Goal: Browse casually

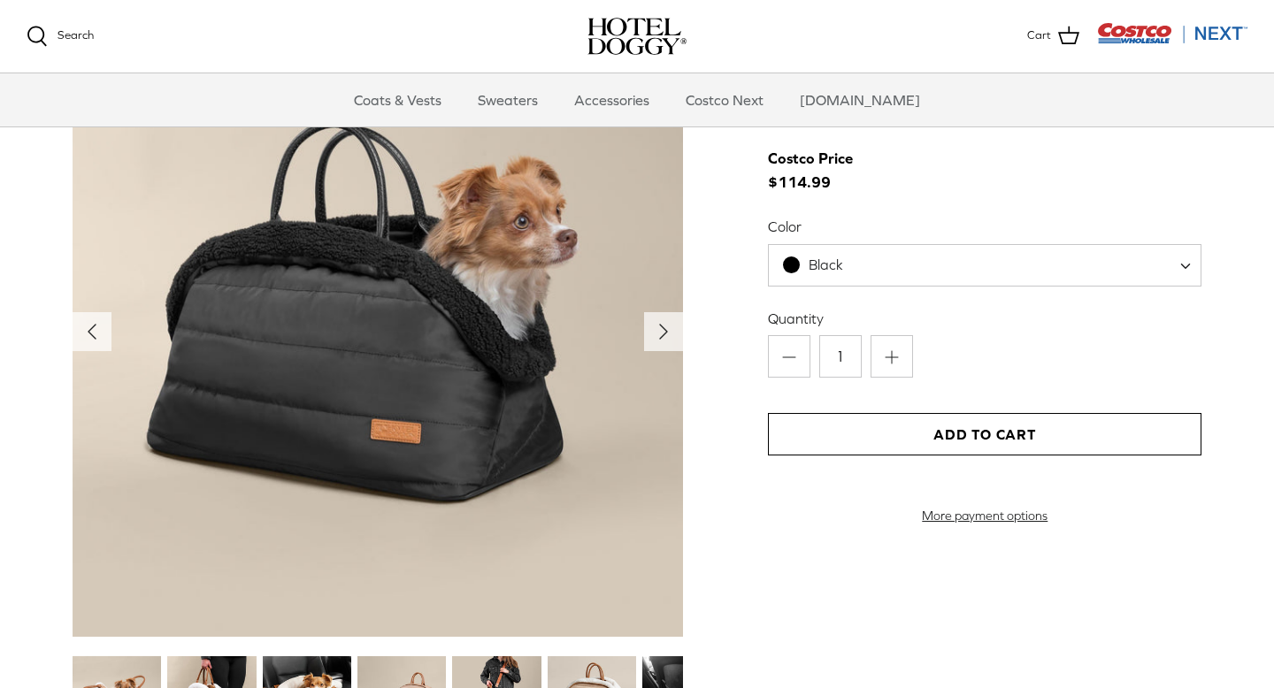
scroll to position [1873, 0]
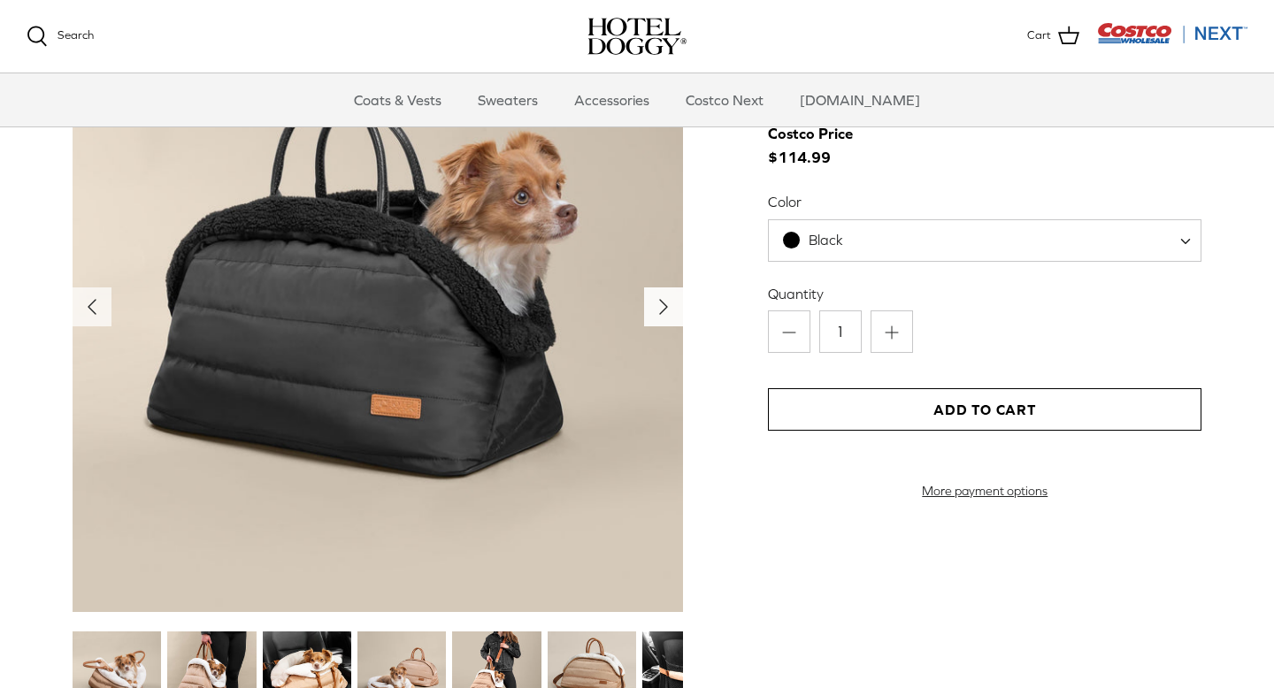
click at [671, 307] on icon "Right" at bounding box center [663, 307] width 28 height 28
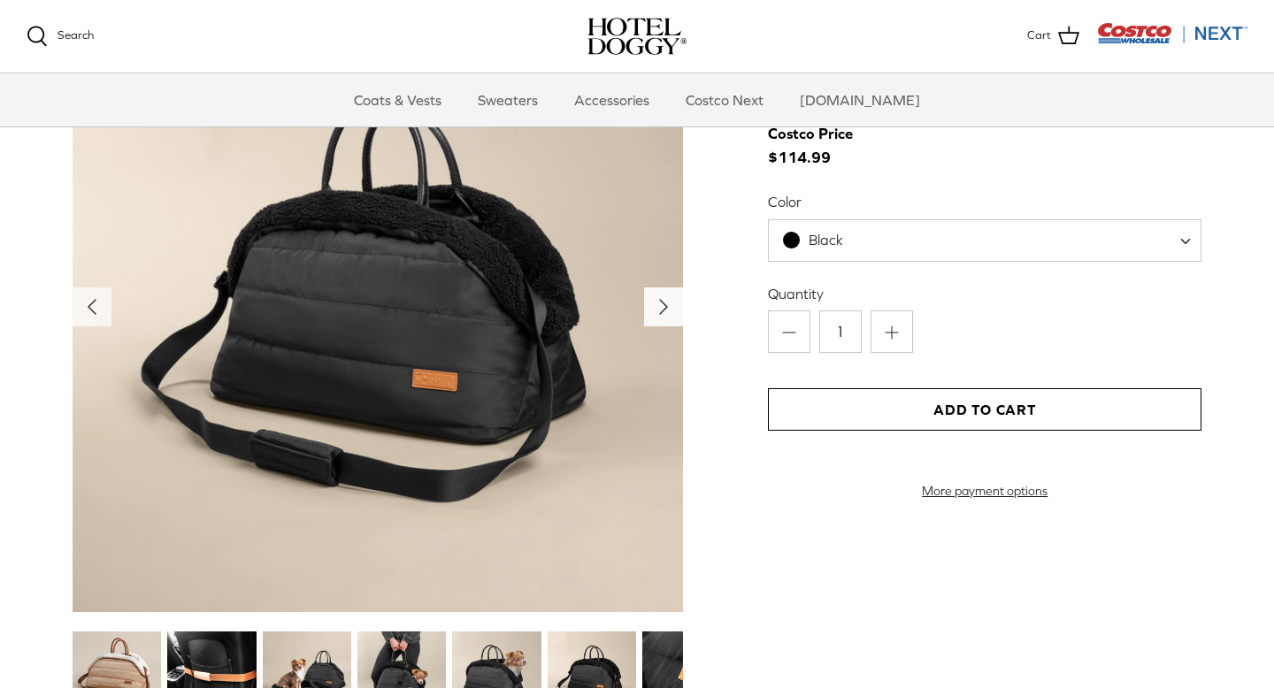
click at [671, 307] on icon "Right" at bounding box center [663, 307] width 28 height 28
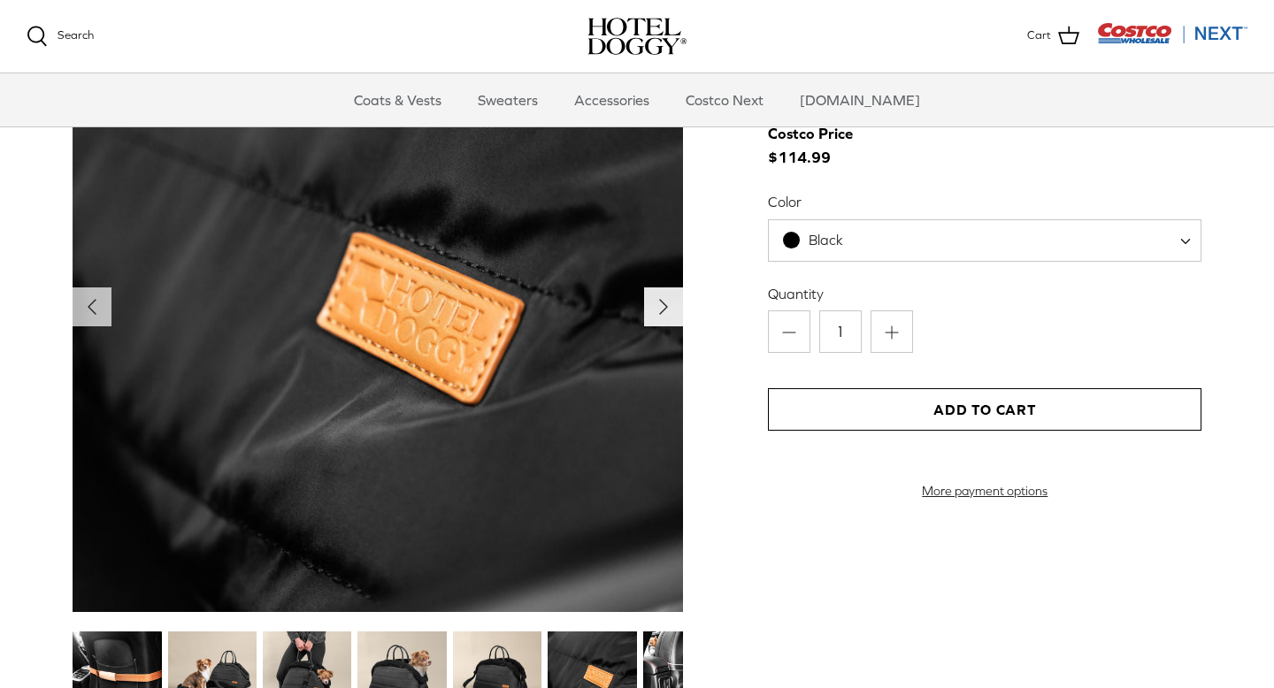
click at [671, 309] on icon "Right" at bounding box center [663, 307] width 28 height 28
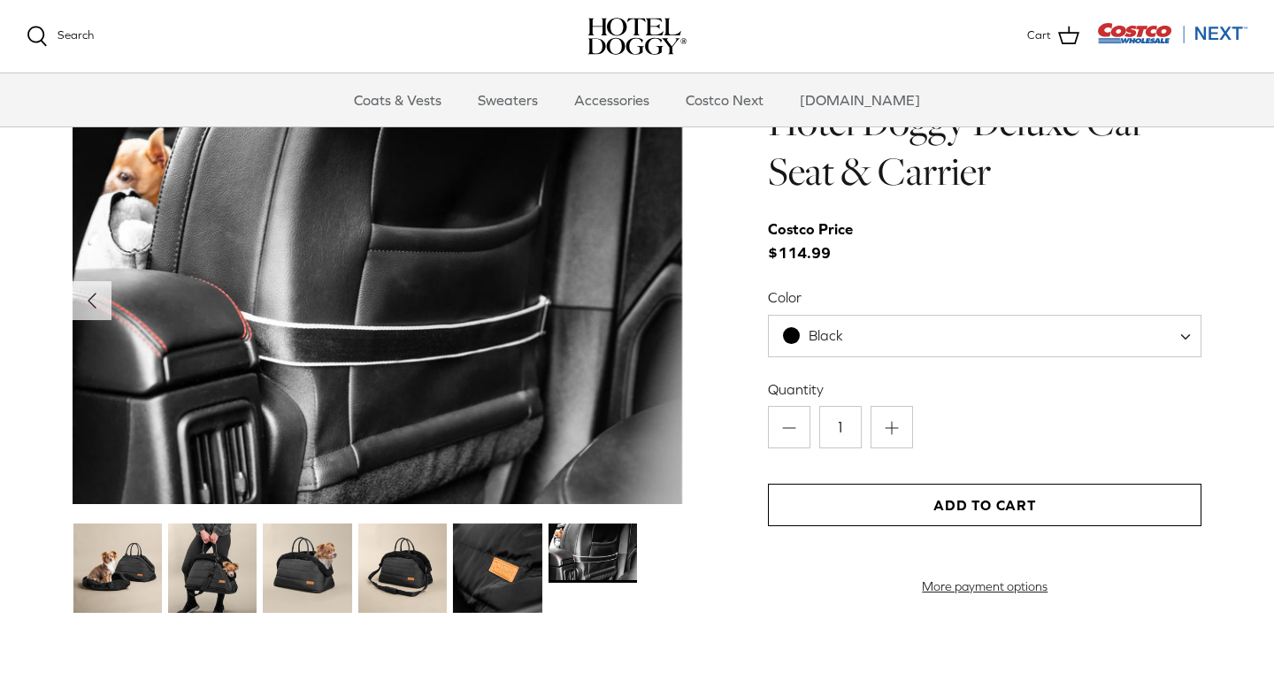
scroll to position [1780, 0]
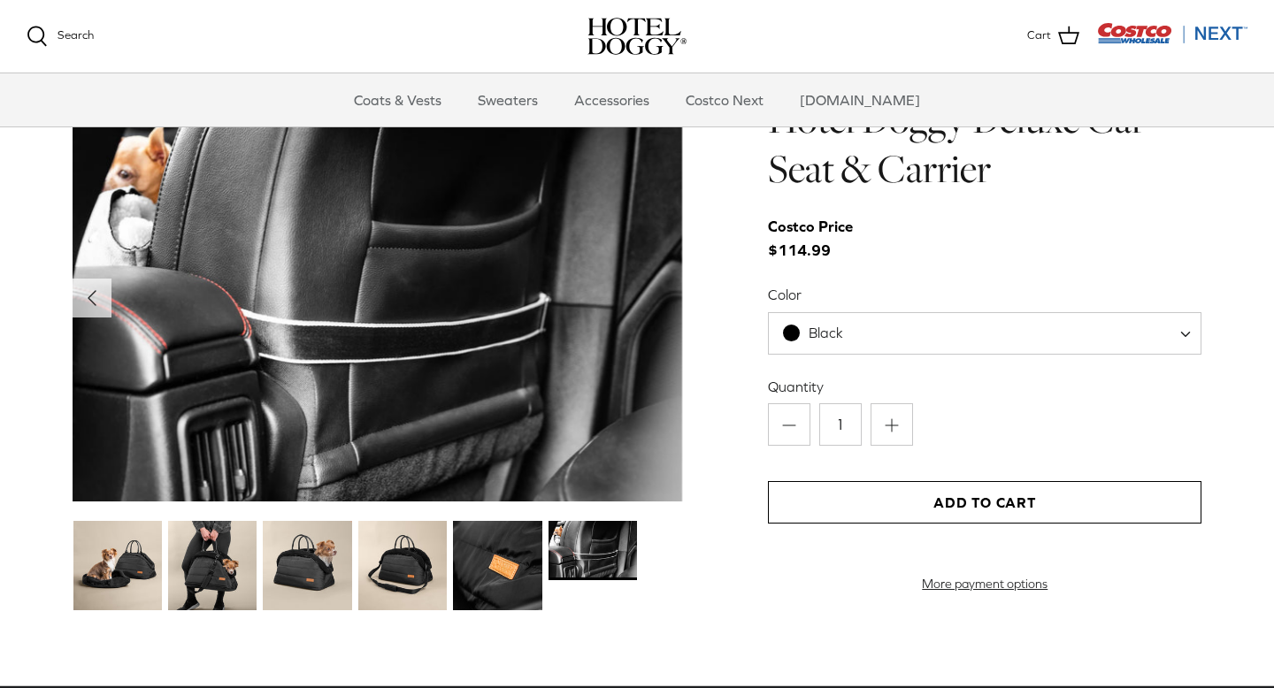
click at [550, 566] on img at bounding box center [592, 550] width 88 height 59
click at [481, 566] on img at bounding box center [497, 565] width 88 height 88
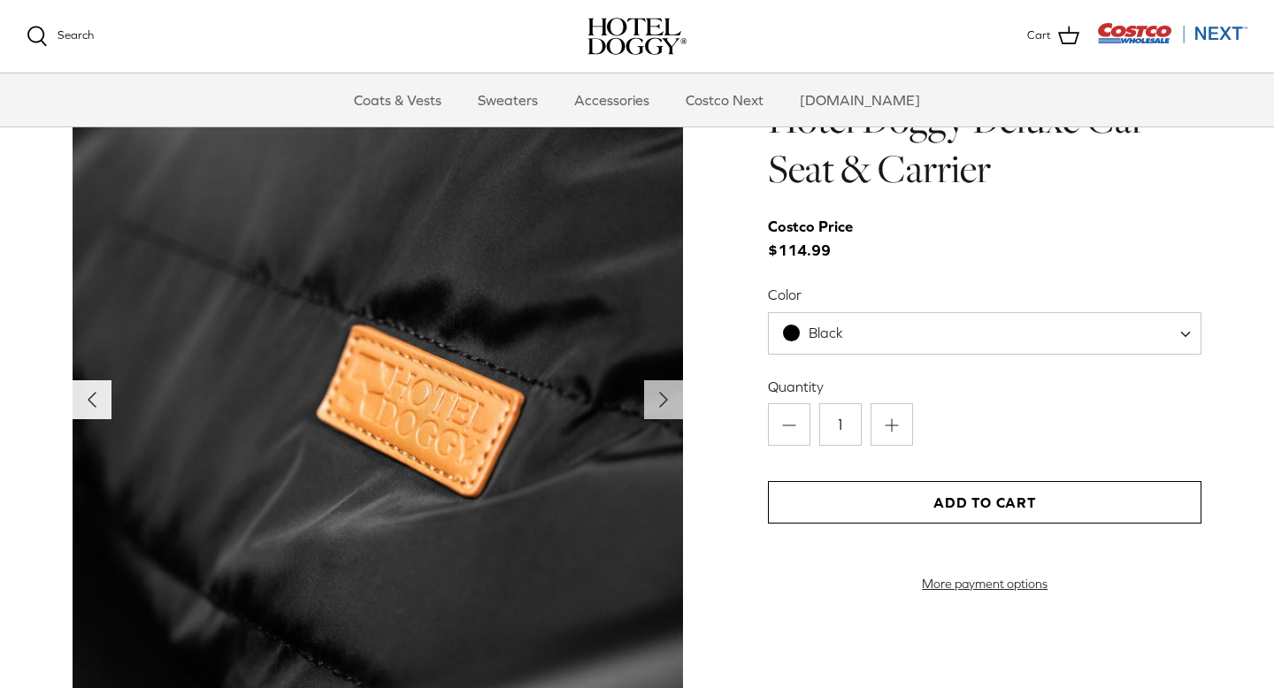
click at [84, 397] on icon "Left" at bounding box center [92, 400] width 28 height 28
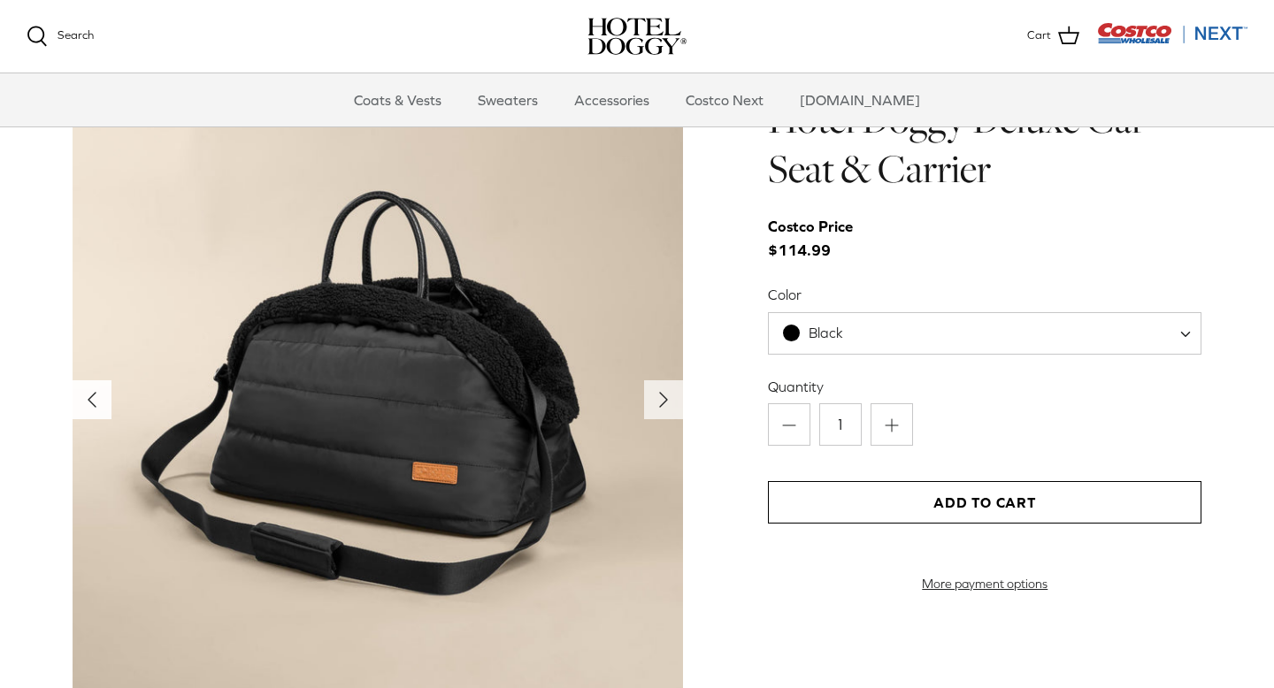
click at [84, 397] on icon "Left" at bounding box center [92, 400] width 28 height 28
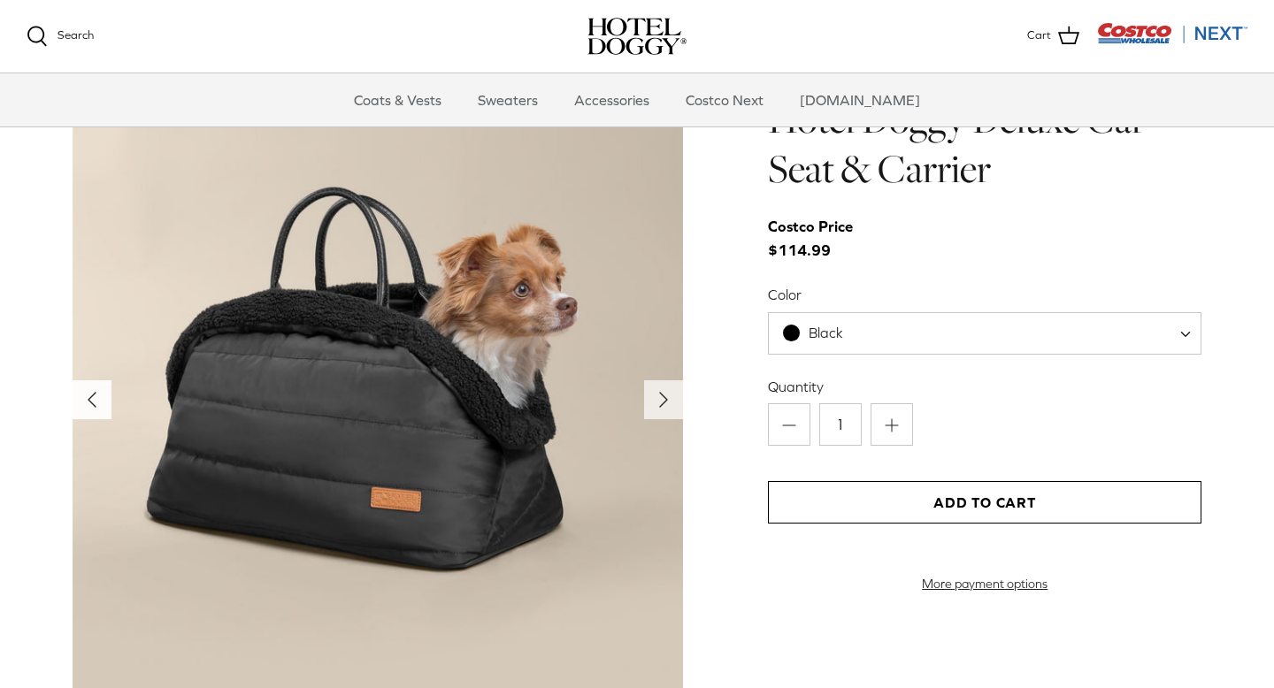
click at [84, 397] on icon "Left" at bounding box center [92, 400] width 28 height 28
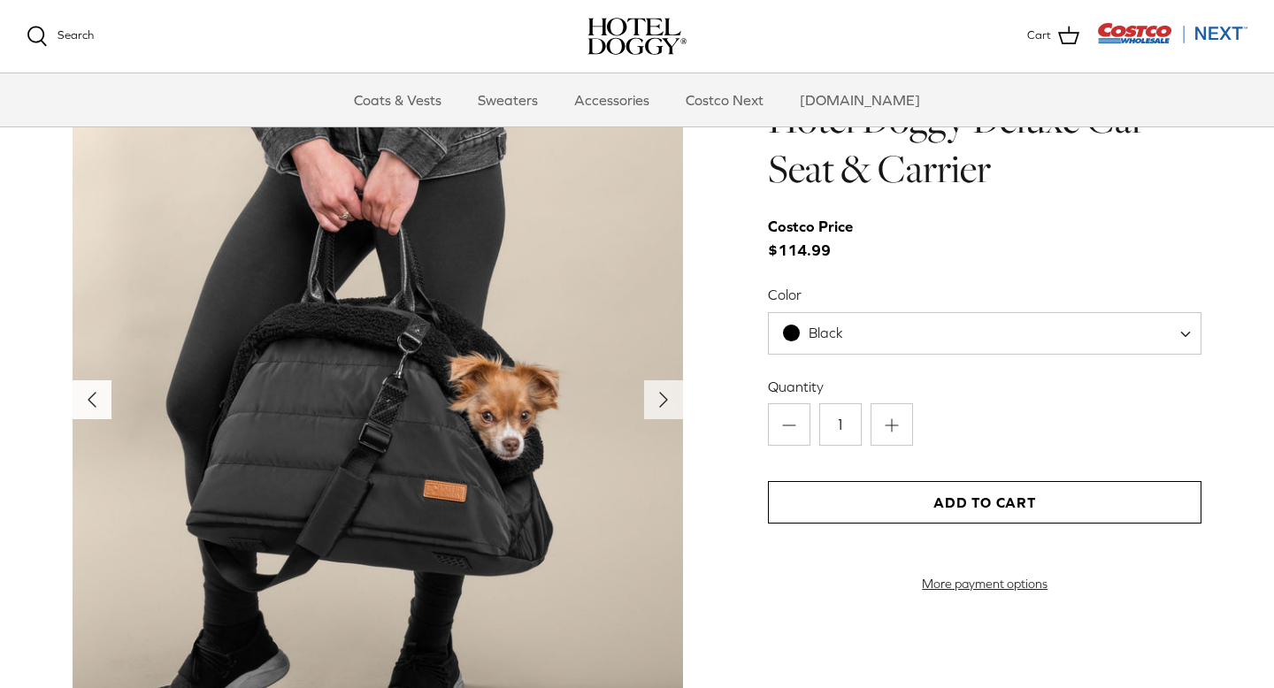
click at [84, 397] on icon "Left" at bounding box center [92, 400] width 28 height 28
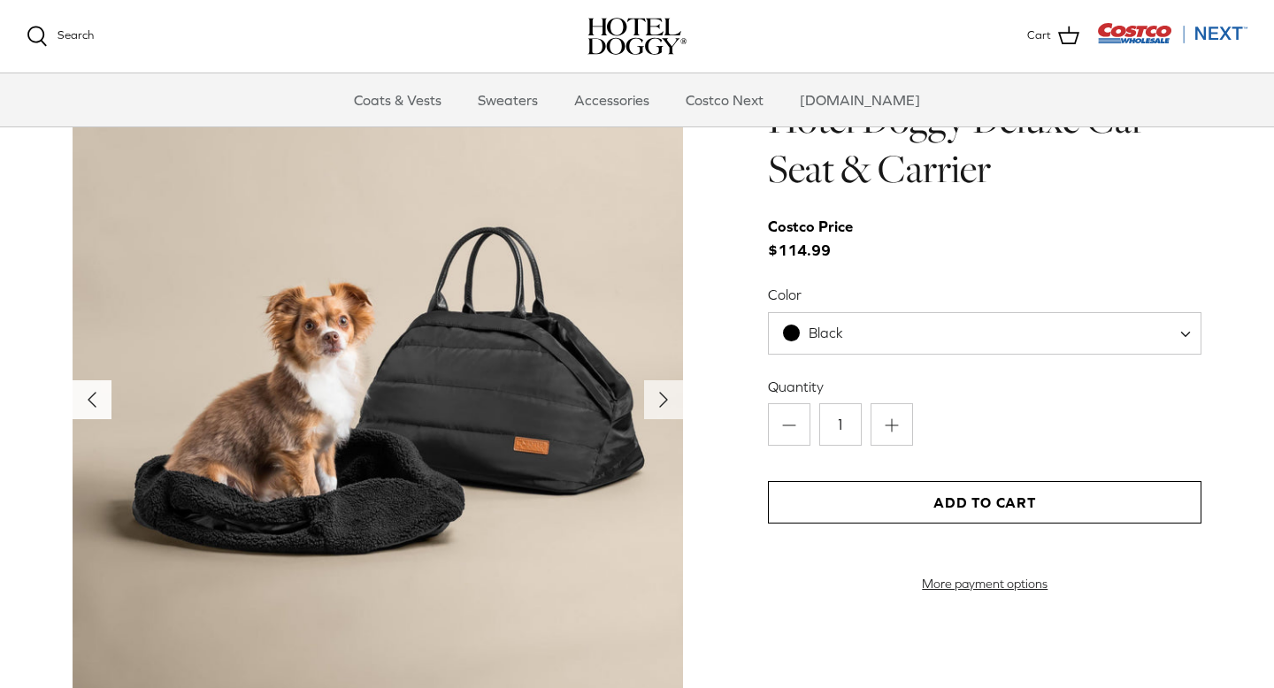
click at [84, 397] on icon "Left" at bounding box center [92, 400] width 28 height 28
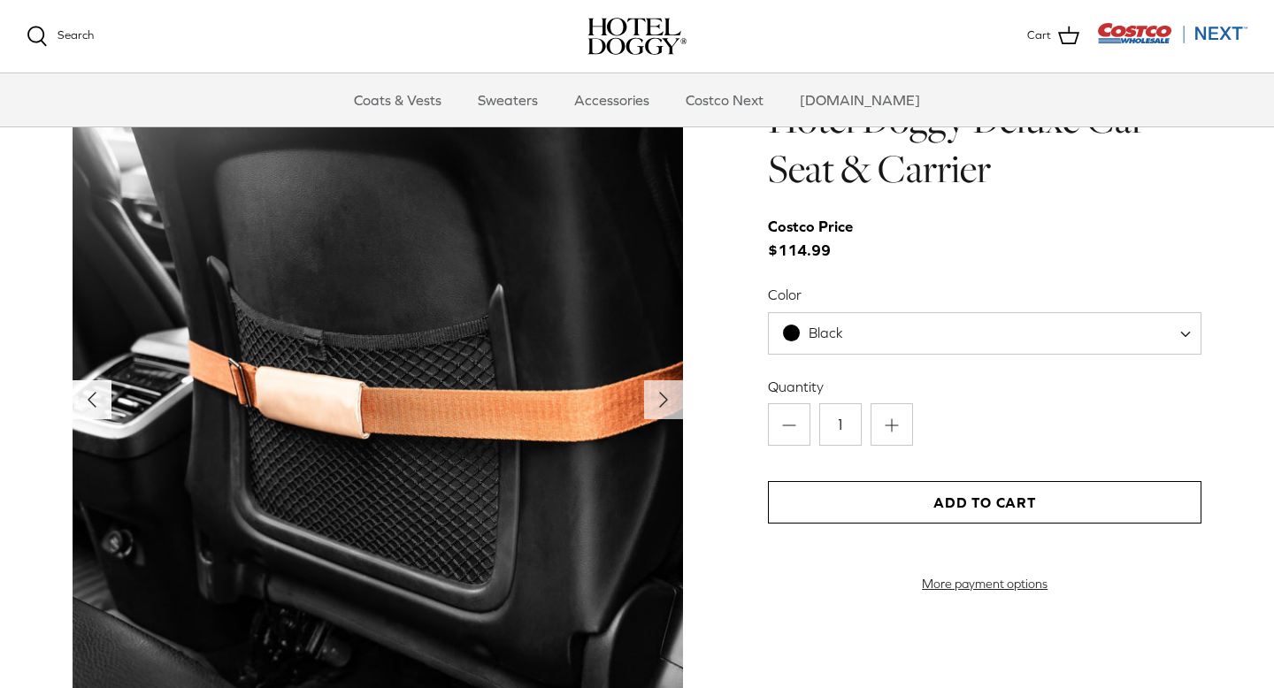
click at [84, 397] on icon "Left" at bounding box center [92, 400] width 28 height 28
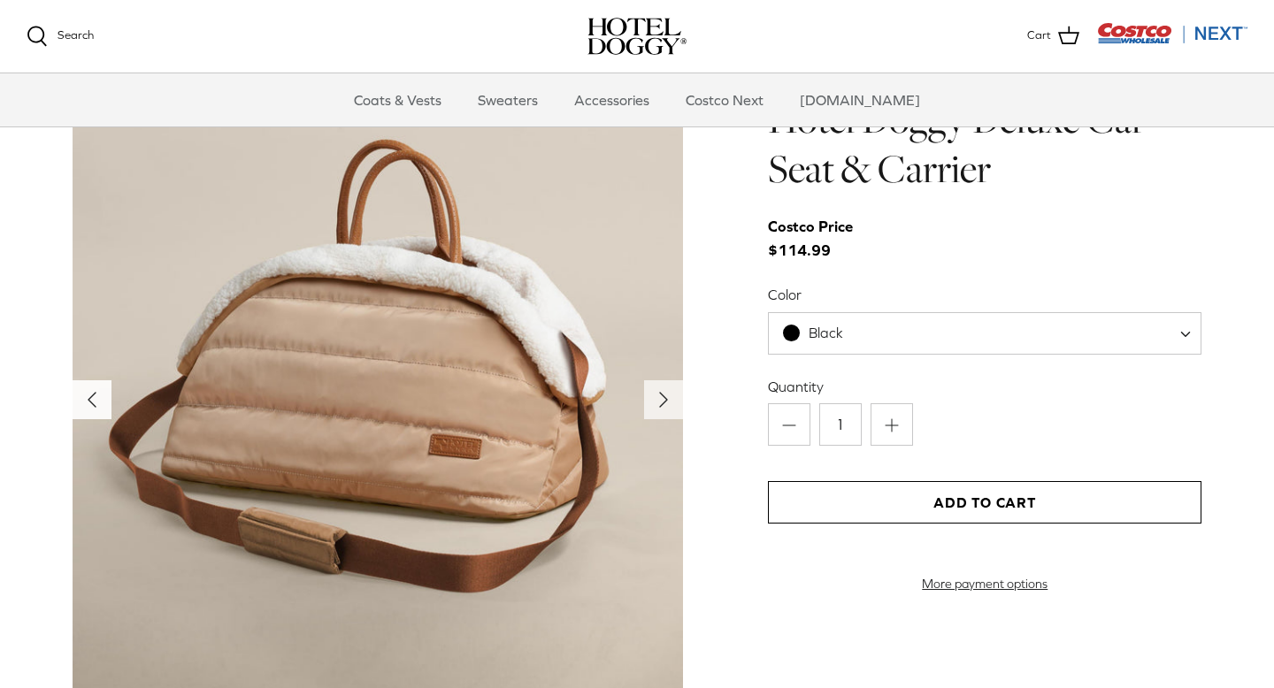
click at [84, 397] on icon "Left" at bounding box center [92, 400] width 28 height 28
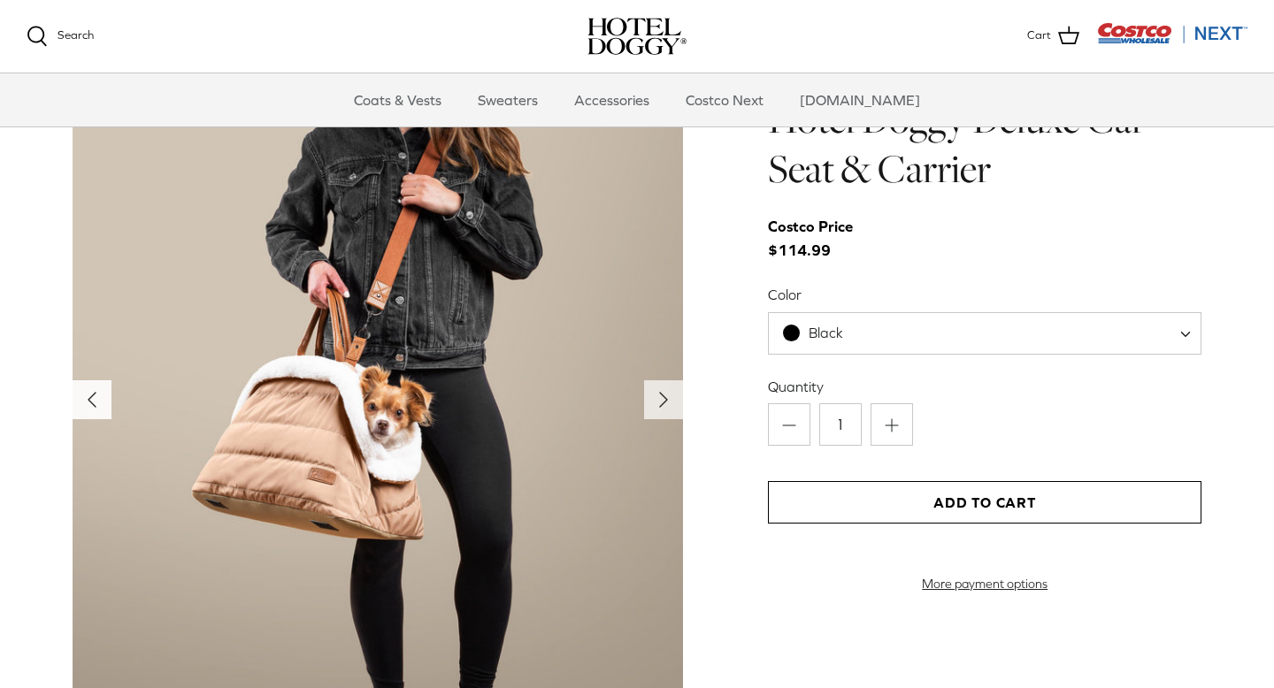
click at [84, 397] on icon "Left" at bounding box center [92, 400] width 28 height 28
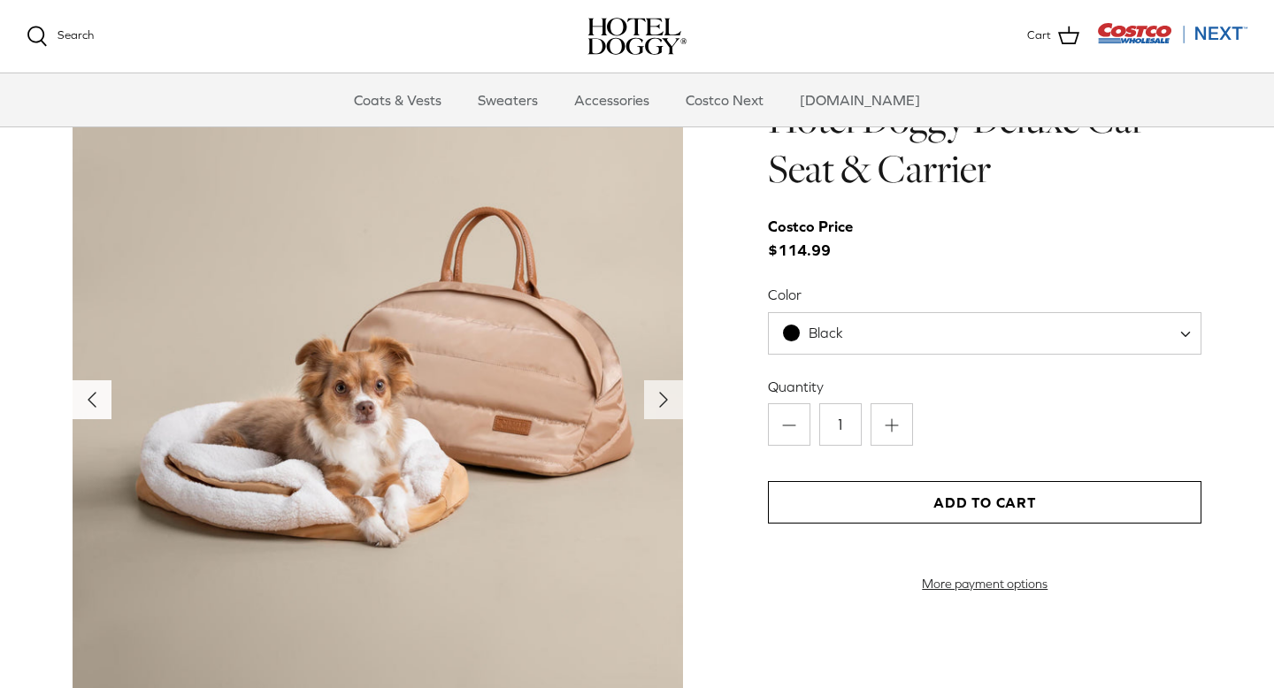
click at [84, 397] on icon "Left" at bounding box center [92, 400] width 28 height 28
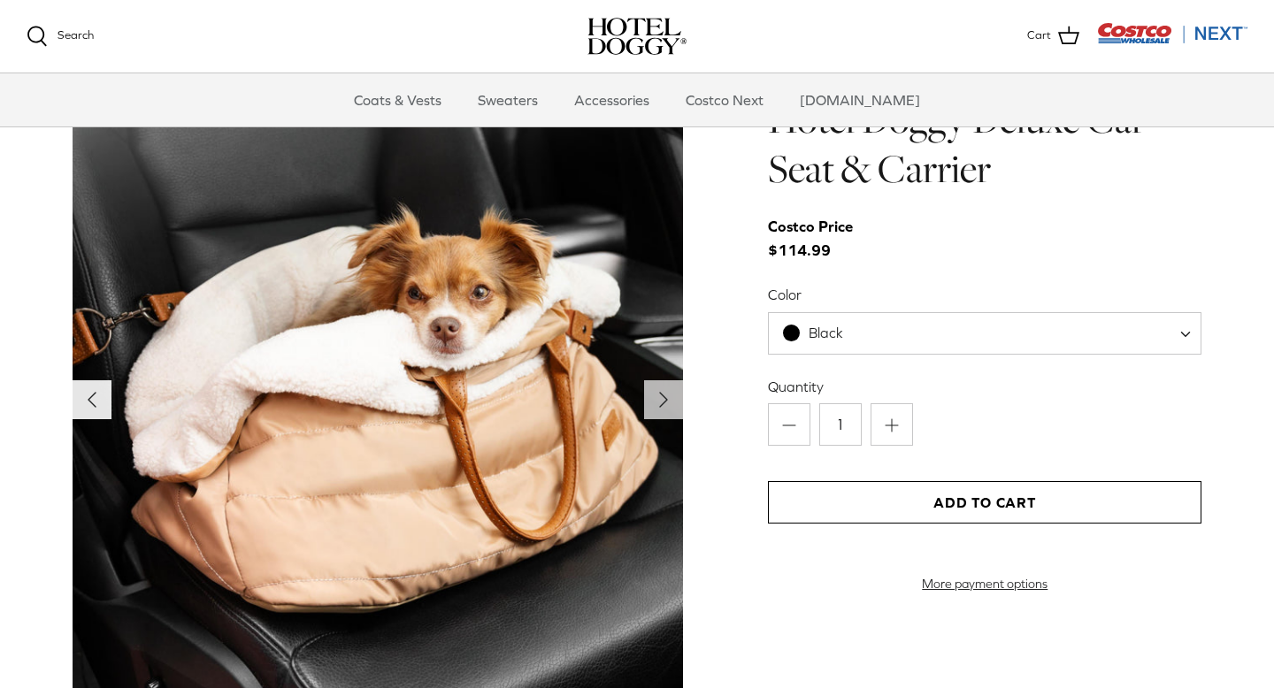
click at [84, 397] on icon "Left" at bounding box center [92, 400] width 28 height 28
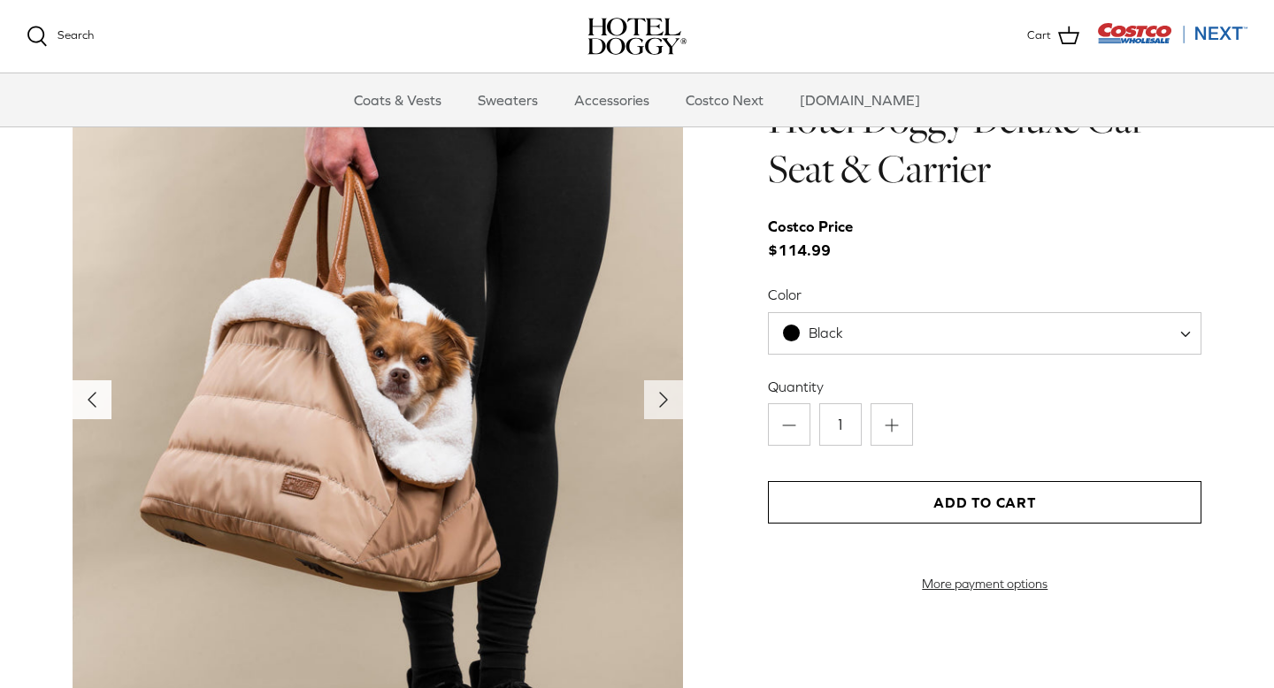
click at [84, 397] on icon "Left" at bounding box center [92, 400] width 28 height 28
